Goal: Task Accomplishment & Management: Manage account settings

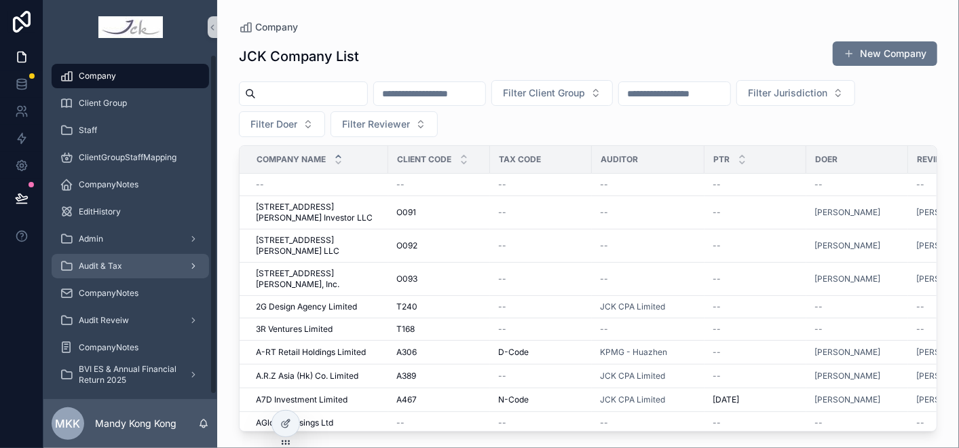
click at [105, 265] on span "Audit & Tax" at bounding box center [100, 266] width 43 height 11
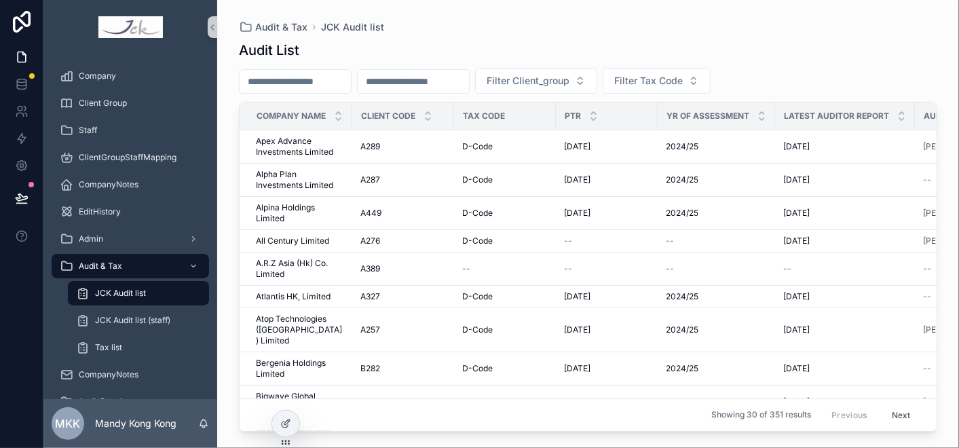
click at [284, 81] on input "scrollable content" at bounding box center [295, 81] width 111 height 19
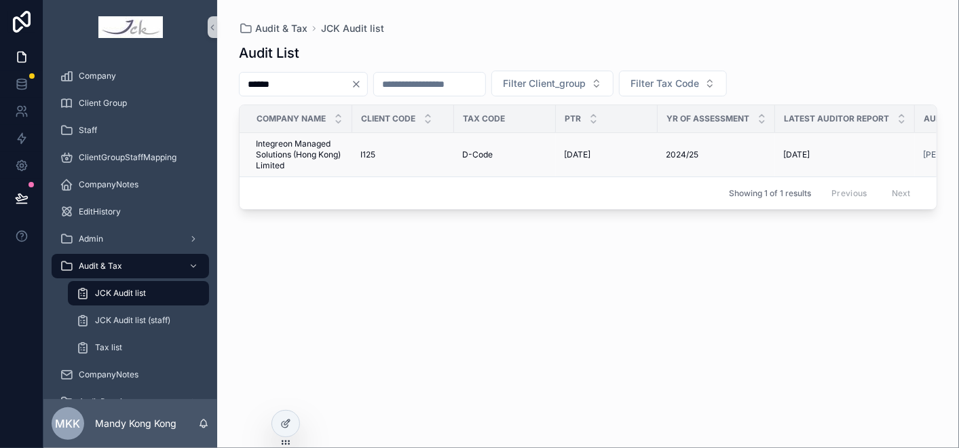
type input "******"
click at [305, 147] on span "Integreon Managed Solutions (Hong Kong) Limited" at bounding box center [300, 154] width 88 height 33
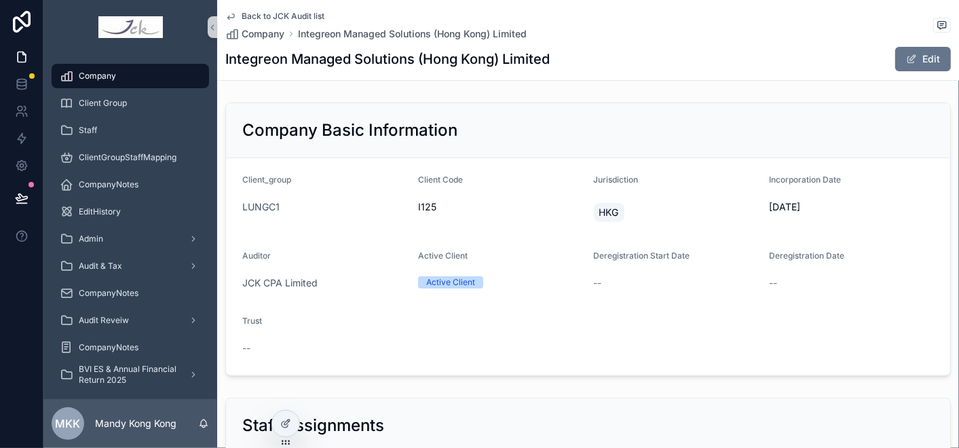
scroll to position [226, 0]
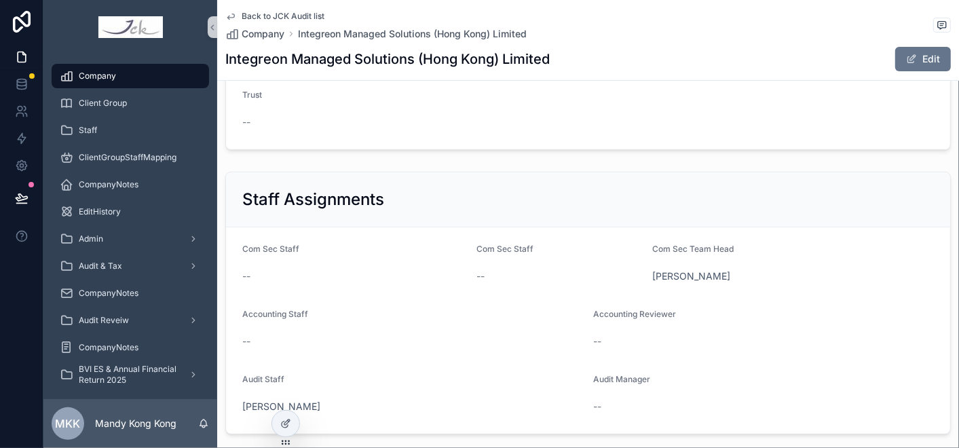
click at [919, 52] on button "Edit" at bounding box center [923, 59] width 56 height 24
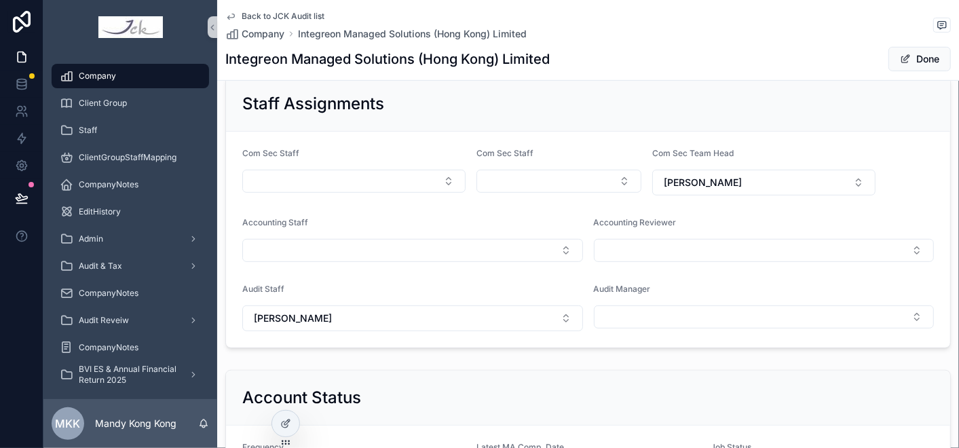
scroll to position [272, 0]
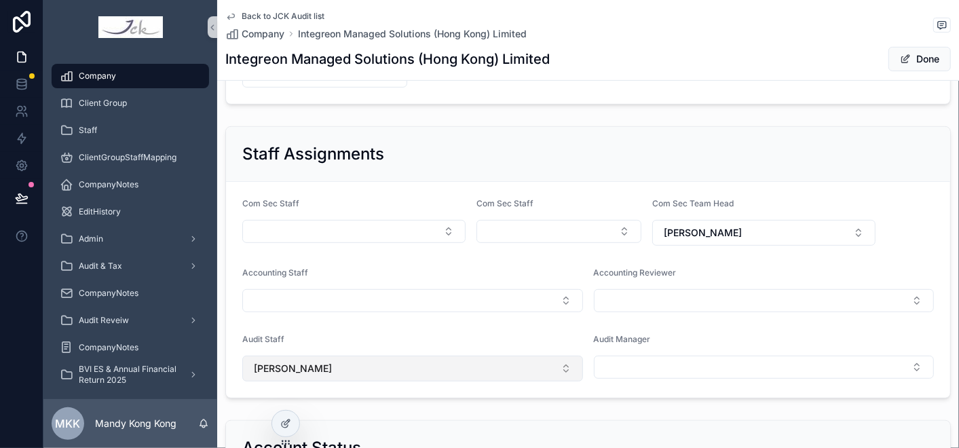
click at [327, 371] on button "[PERSON_NAME]" at bounding box center [412, 369] width 341 height 26
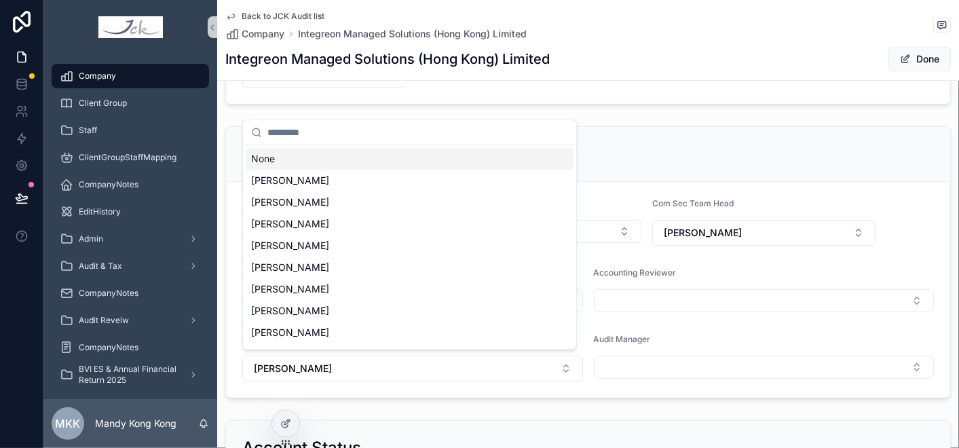
click at [611, 349] on div "Audit Manager" at bounding box center [764, 358] width 341 height 48
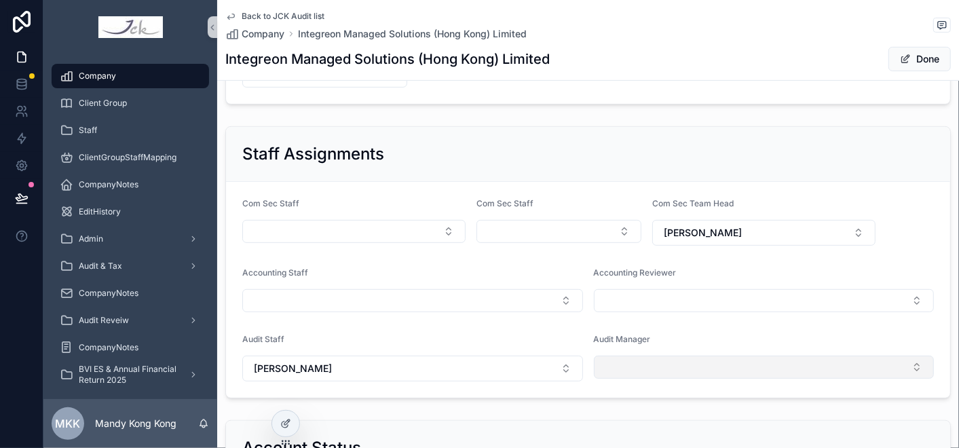
click at [623, 364] on button "Select Button" at bounding box center [764, 367] width 341 height 23
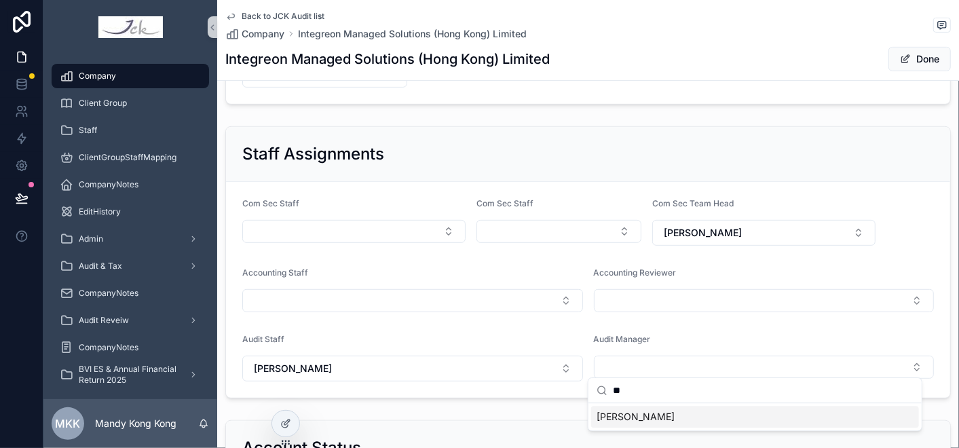
type input "**"
click at [644, 417] on span "[PERSON_NAME]" at bounding box center [636, 417] width 78 height 14
